Goal: Transaction & Acquisition: Purchase product/service

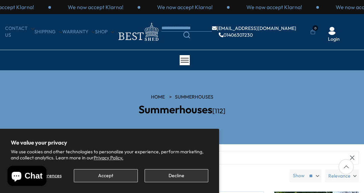
click at [183, 175] on button "Decline" at bounding box center [176, 175] width 64 height 13
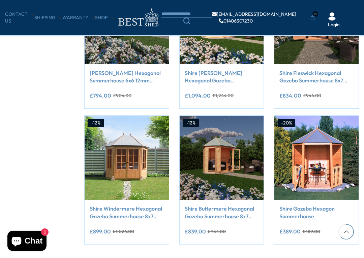
scroll to position [453, 0]
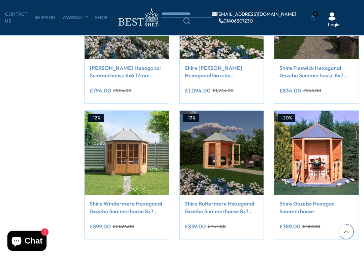
click at [129, 208] on link "Shire Windermere Hexagonal Gazebo Summerhouse 8x7 Double doors 12mm Cladding" at bounding box center [127, 207] width 74 height 15
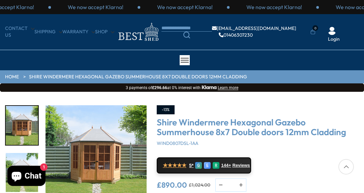
click at [105, 150] on img "1 / 14" at bounding box center [95, 155] width 101 height 101
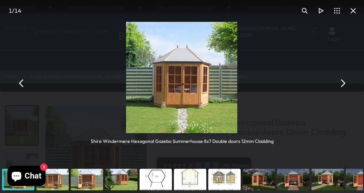
click at [339, 88] on button "You can close this modal content with the ESC key" at bounding box center [342, 83] width 16 height 16
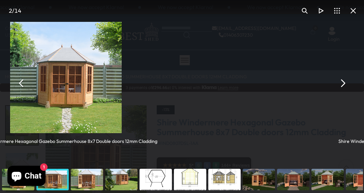
click at [344, 88] on button "You can close this modal content with the ESC key" at bounding box center [342, 83] width 16 height 16
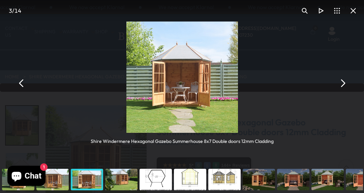
click at [202, 96] on img "You can close this modal content with the ESC key" at bounding box center [181, 77] width 111 height 111
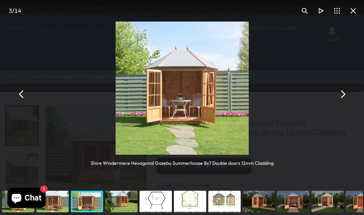
click at [203, 114] on img "You can close this modal content with the ESC key" at bounding box center [182, 88] width 133 height 133
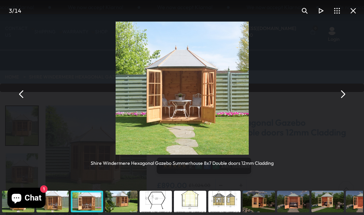
click at [340, 93] on button "You can close this modal content with the ESC key" at bounding box center [342, 94] width 16 height 16
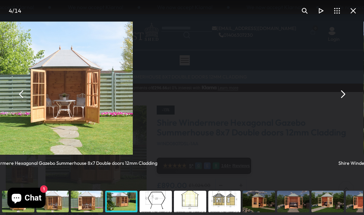
click at [343, 98] on button "You can close this modal content with the ESC key" at bounding box center [342, 94] width 16 height 16
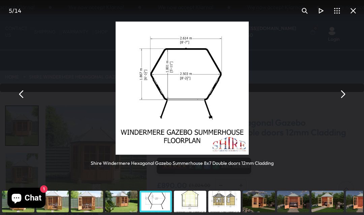
click at [353, 10] on button "You can close this modal content with the ESC key" at bounding box center [353, 11] width 16 height 16
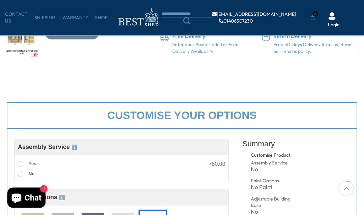
scroll to position [146, 0]
